Goal: Transaction & Acquisition: Purchase product/service

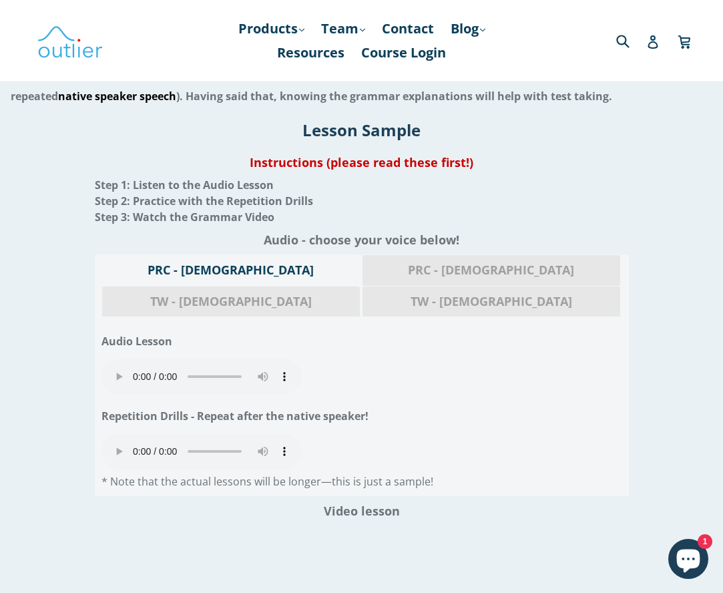
scroll to position [1519, 0]
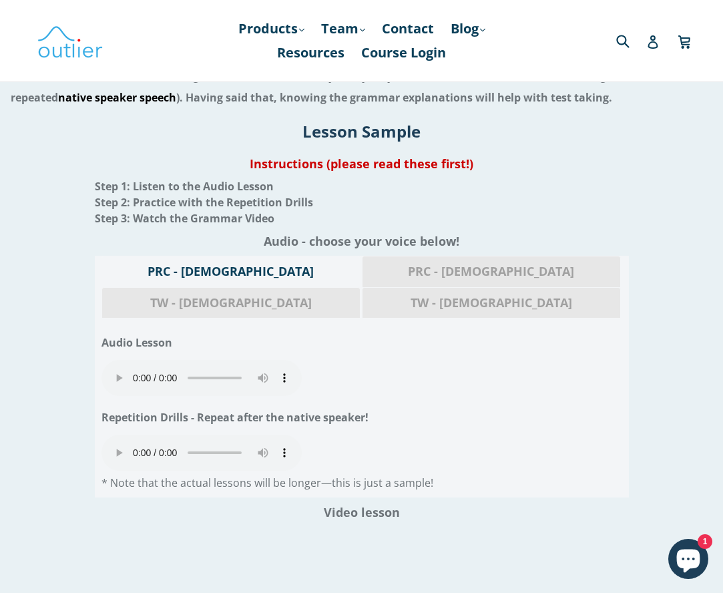
click at [114, 360] on audio "Your browser does not support the audio element." at bounding box center [201, 378] width 200 height 36
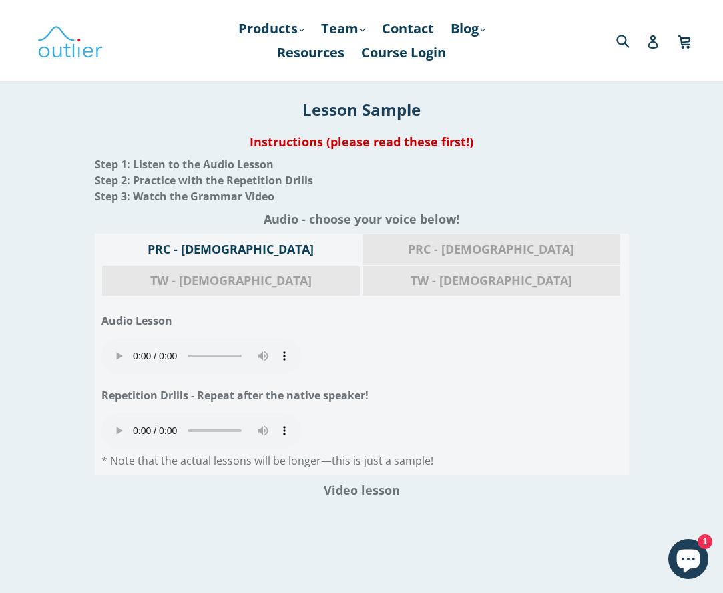
scroll to position [1540, 1]
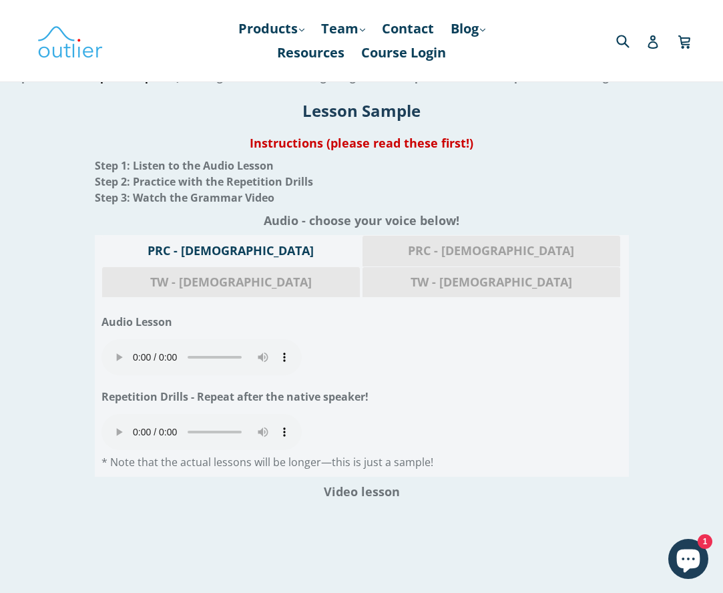
click at [115, 414] on audio "Your browser does not support the audio element." at bounding box center [201, 432] width 200 height 36
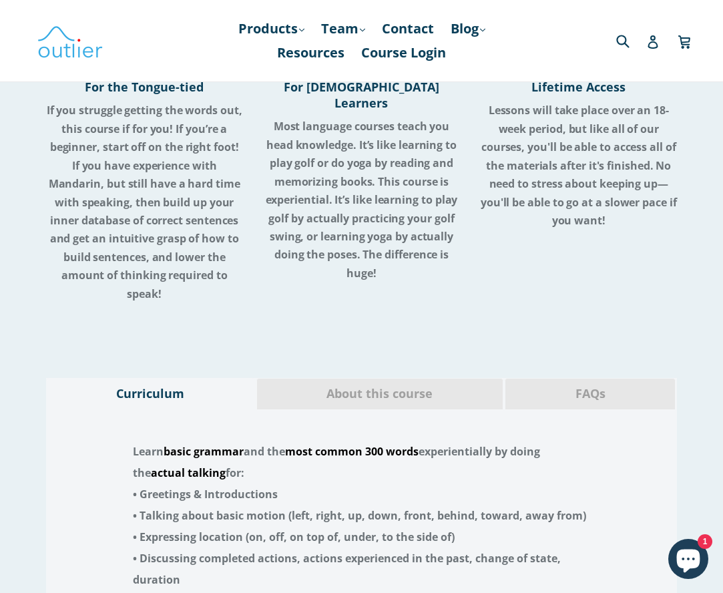
scroll to position [2648, 0]
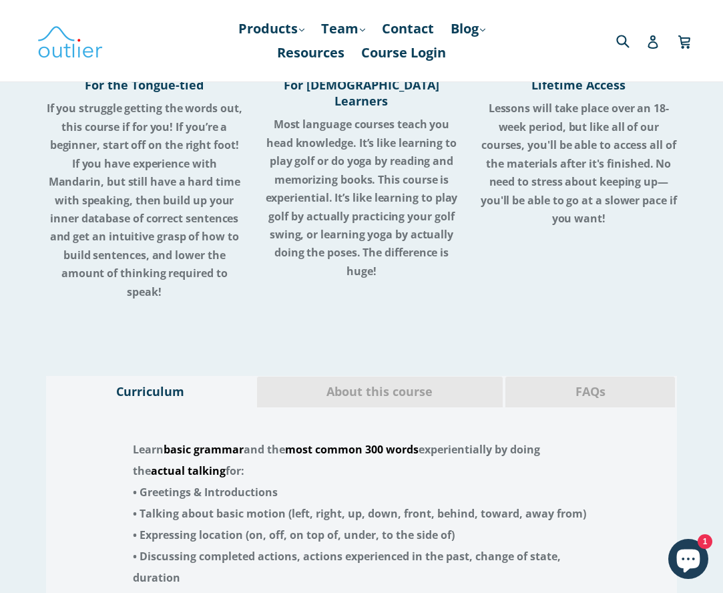
click at [593, 383] on span "FAQs" at bounding box center [590, 391] width 150 height 17
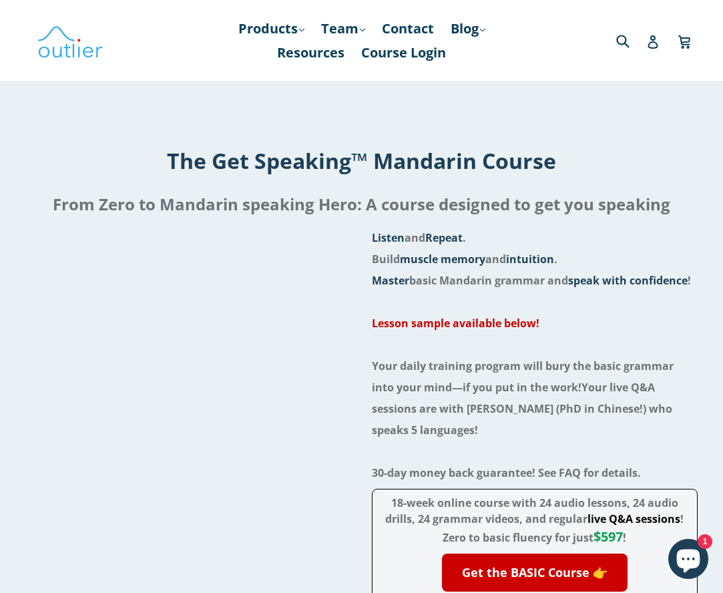
scroll to position [0, 0]
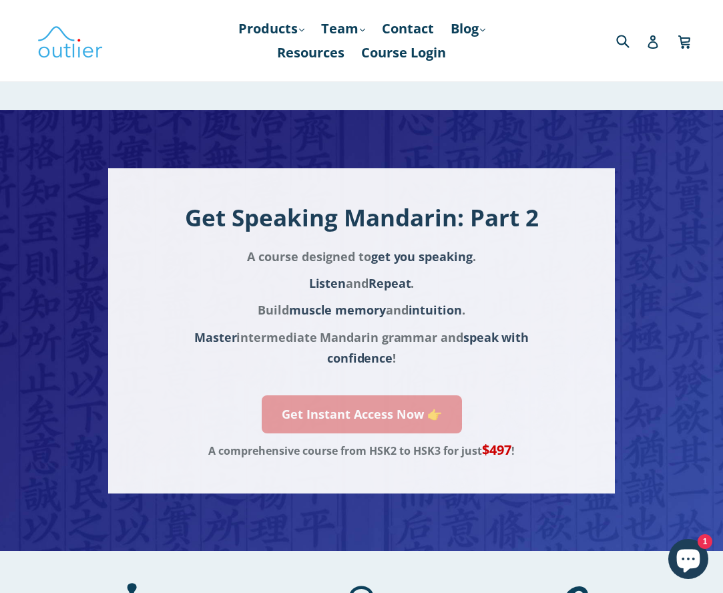
click at [363, 412] on link "Get Instant Access Now 👉" at bounding box center [362, 414] width 200 height 38
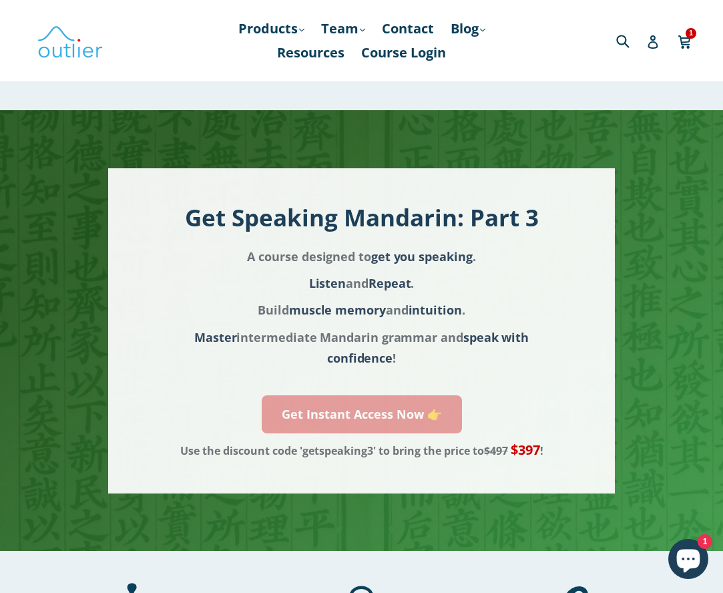
click at [354, 403] on link "Get Instant Access Now 👉" at bounding box center [362, 414] width 200 height 38
